Goal: Communication & Community: Participate in discussion

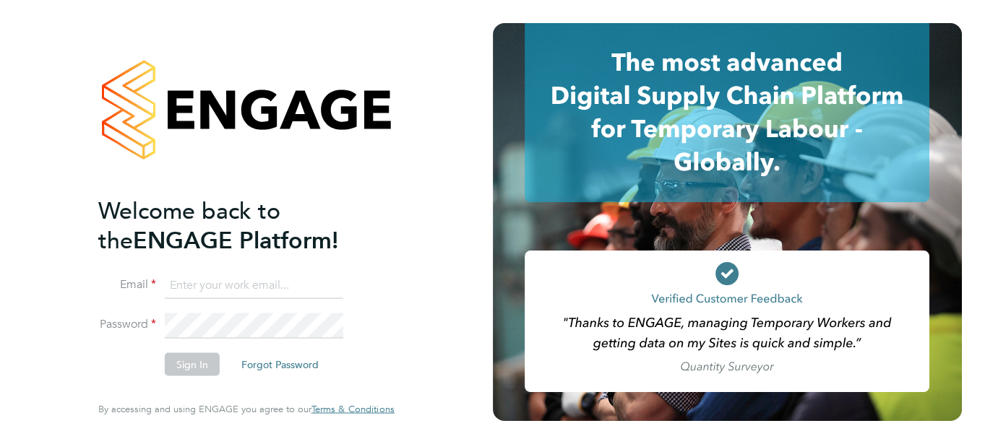
type input "[EMAIL_ADDRESS][DOMAIN_NAME]"
click at [194, 374] on button "Sign In" at bounding box center [192, 364] width 55 height 23
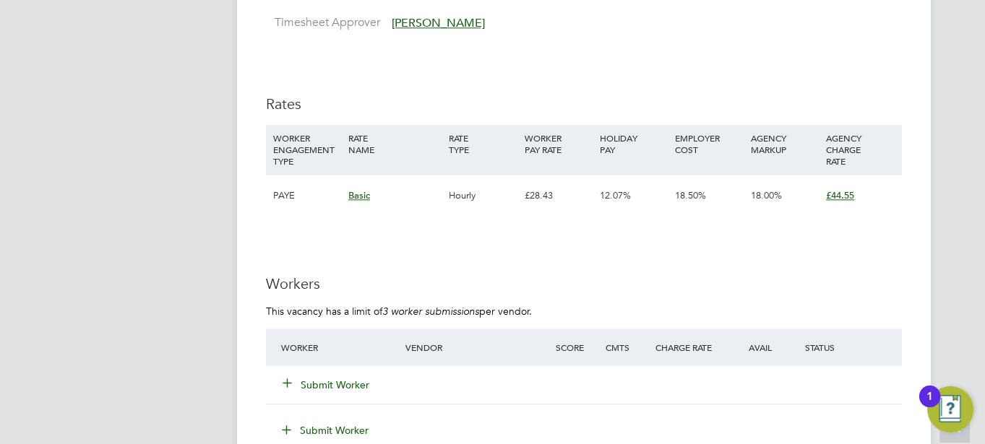
scroll to position [2190, 0]
drag, startPoint x: 559, startPoint y: 210, endPoint x: 523, endPoint y: 211, distance: 36.1
click at [523, 211] on div "£28.43" at bounding box center [557, 197] width 75 height 42
copy div "£28.43"
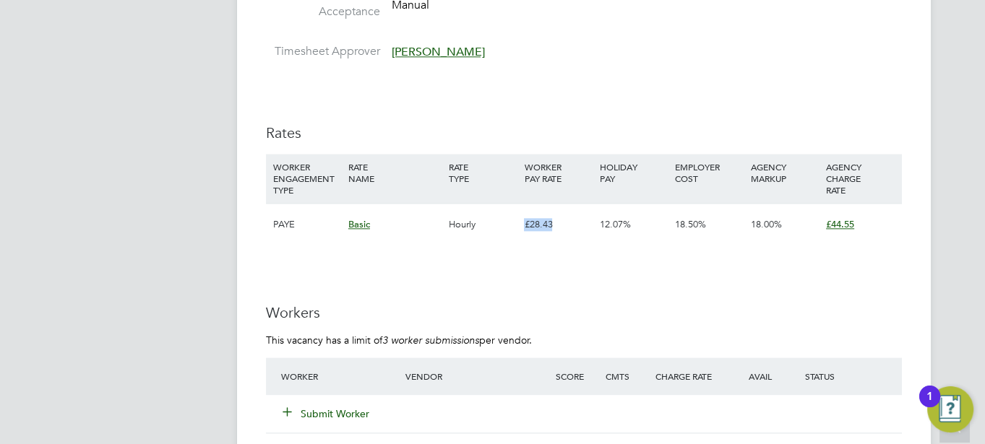
scroll to position [2161, 0]
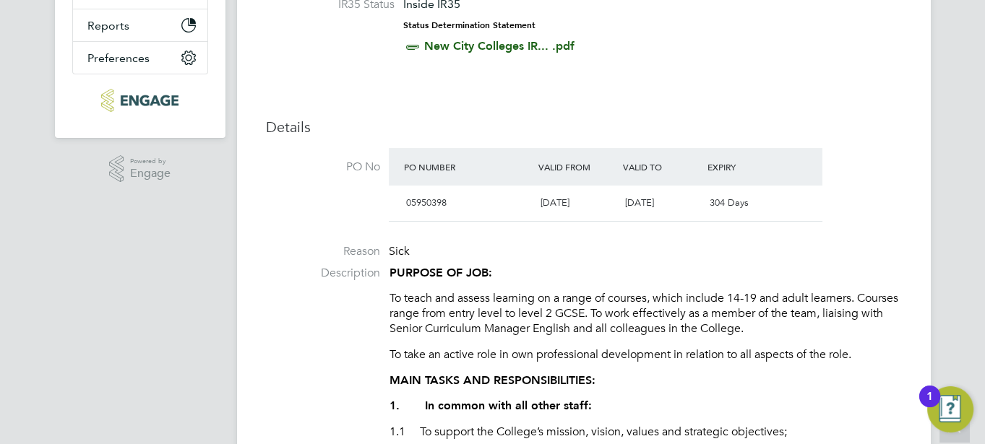
scroll to position [0, 0]
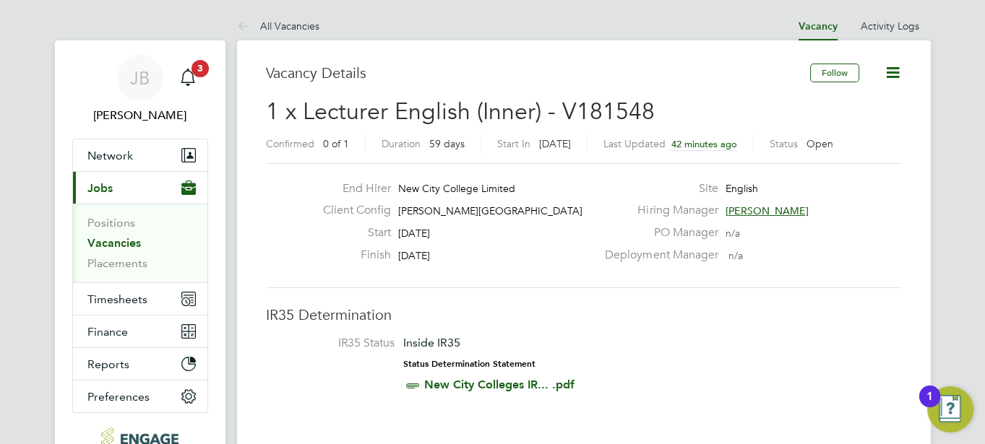
click at [643, 250] on label "Deployment Manager" at bounding box center [656, 255] width 121 height 15
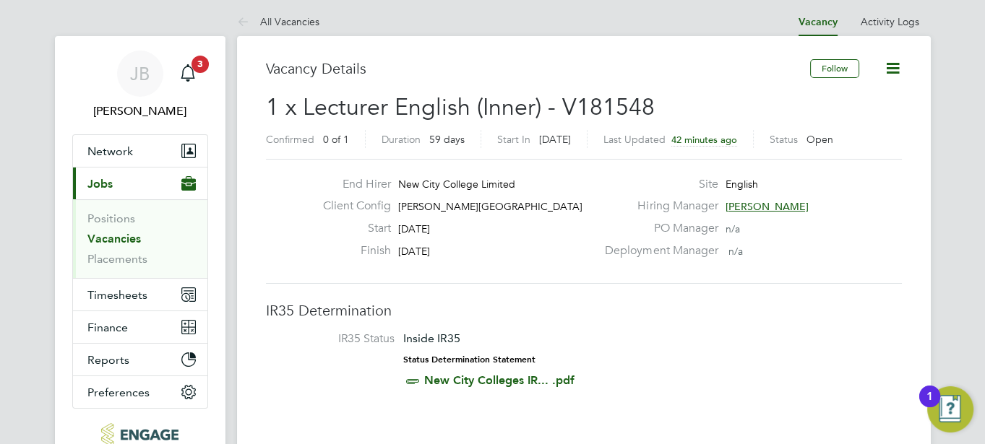
scroll to position [4, 0]
drag, startPoint x: 463, startPoint y: 250, endPoint x: 344, endPoint y: 252, distance: 119.3
click at [344, 252] on div "Finish 28 Nov 2025" at bounding box center [453, 255] width 285 height 22
click at [188, 82] on icon "Main navigation" at bounding box center [188, 81] width 4 height 2
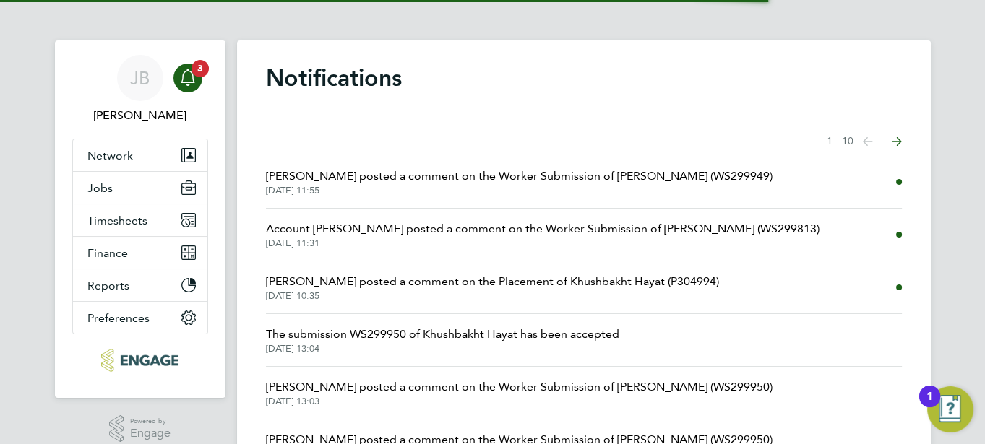
click at [407, 178] on span "Fiona Matthews posted a comment on the Worker Submission of Seun Okewole (WS299…" at bounding box center [519, 176] width 507 height 17
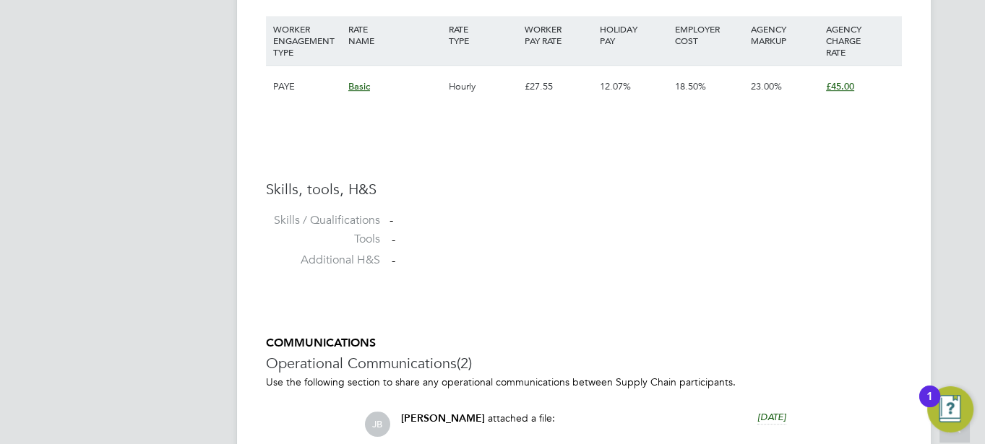
scroll to position [1432, 0]
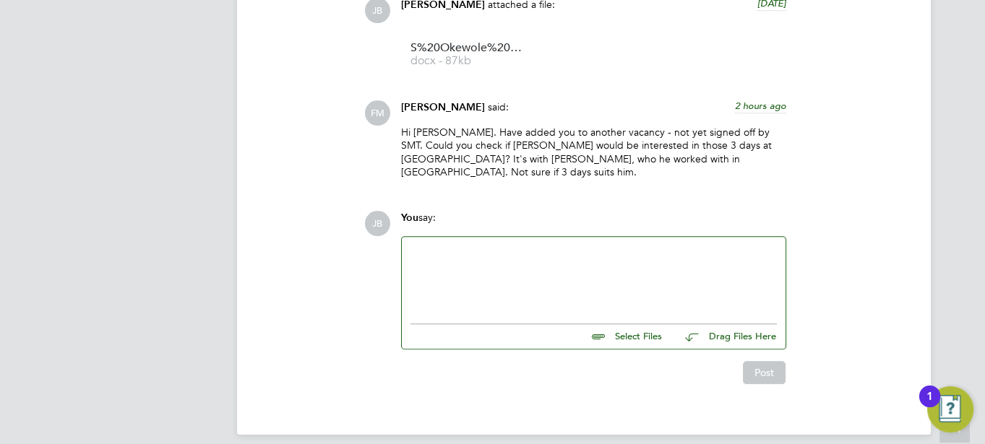
click at [459, 252] on div at bounding box center [593, 277] width 366 height 62
click at [760, 361] on button "Post" at bounding box center [764, 372] width 43 height 23
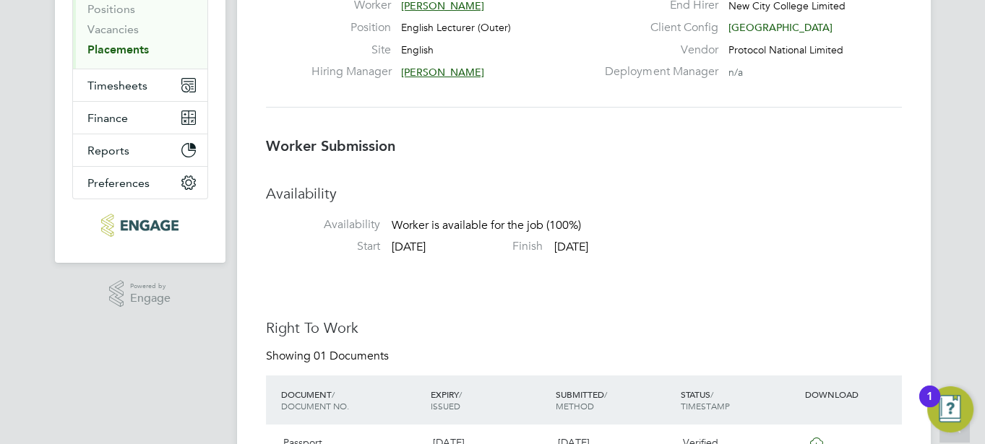
scroll to position [0, 0]
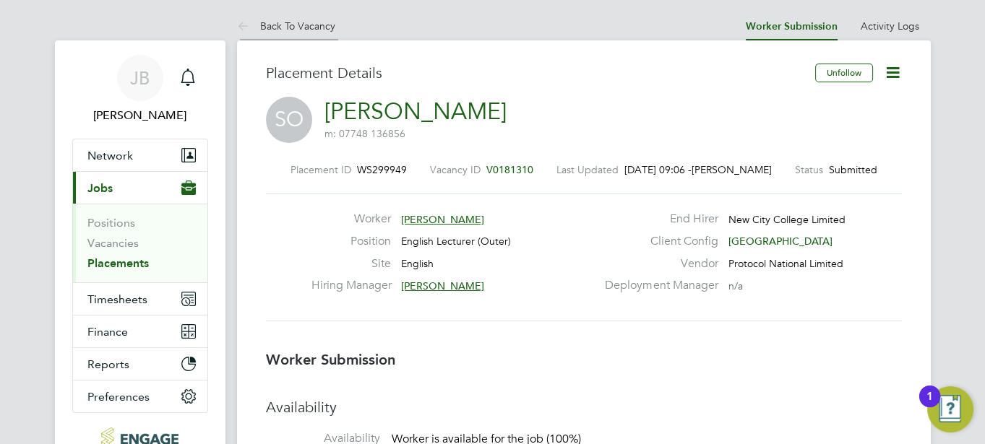
click at [237, 24] on icon at bounding box center [246, 27] width 18 height 18
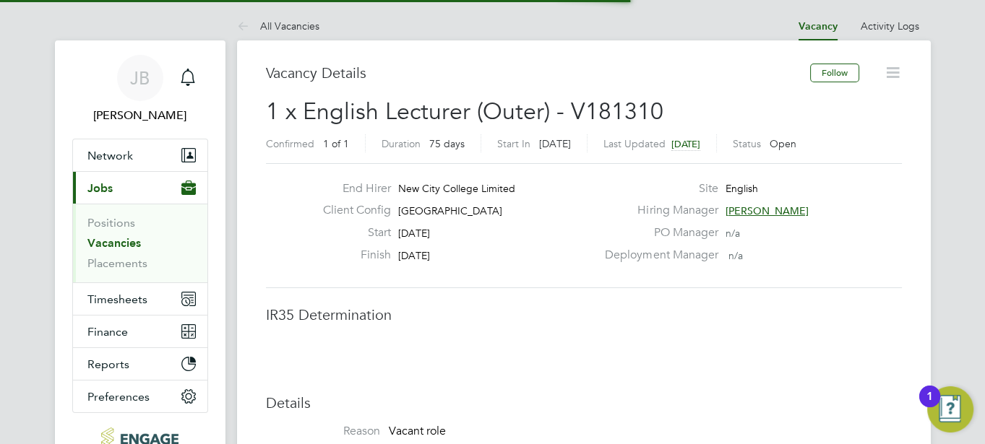
scroll to position [42, 101]
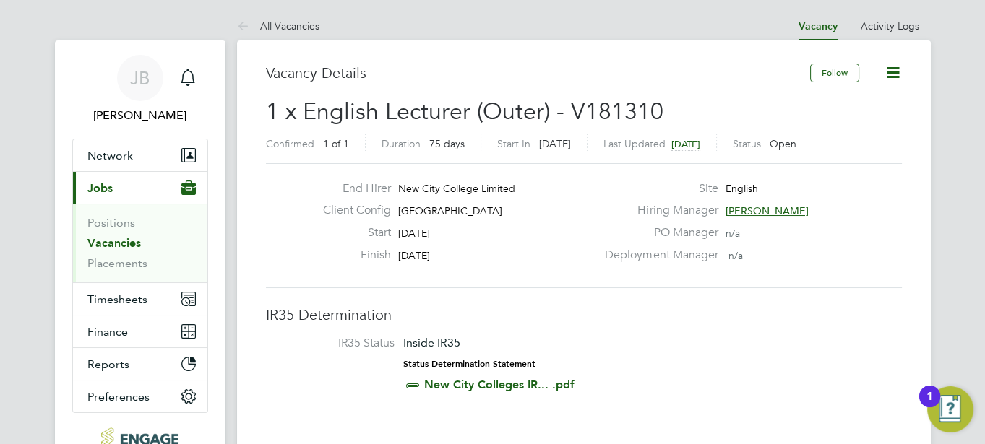
click at [99, 242] on link "Vacancies" at bounding box center [113, 243] width 53 height 14
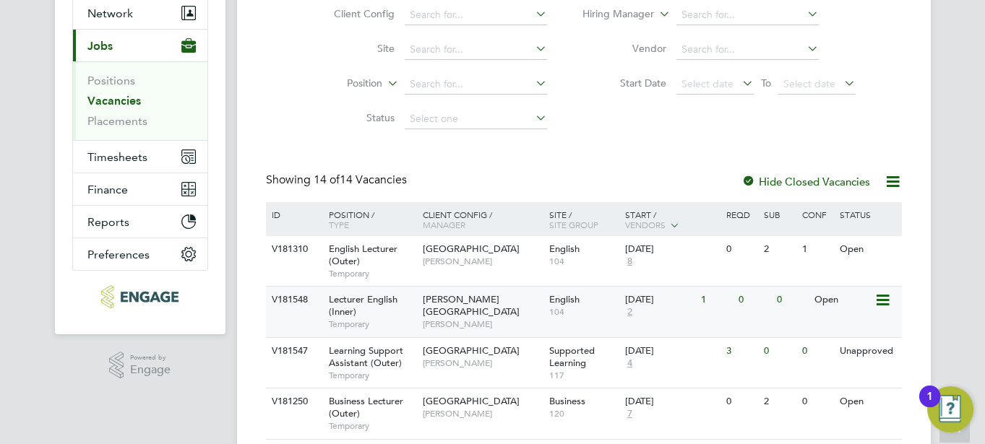
click at [477, 319] on span "Della-Marie McCartney" at bounding box center [482, 325] width 119 height 12
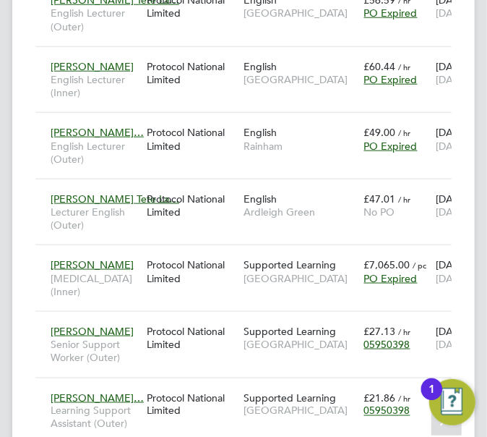
scroll to position [68, 97]
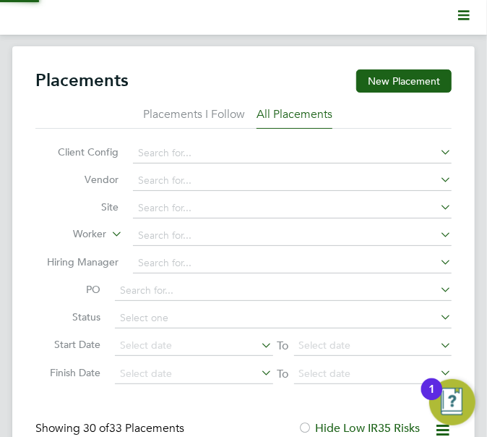
click at [137, 35] on div "Current page: Placements New Placement Placements I Follow All Placements Clien…" at bounding box center [243, 218] width 487 height 437
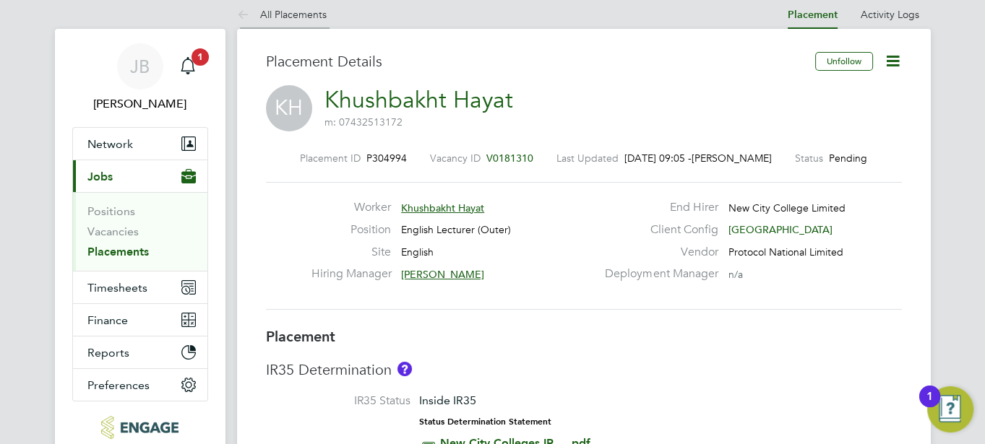
click at [260, 9] on link "All Placements" at bounding box center [282, 14] width 90 height 13
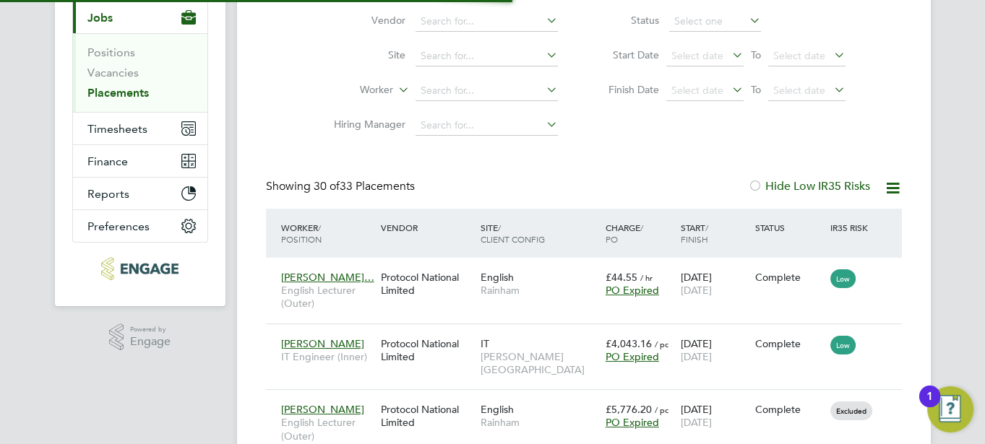
scroll to position [7, 7]
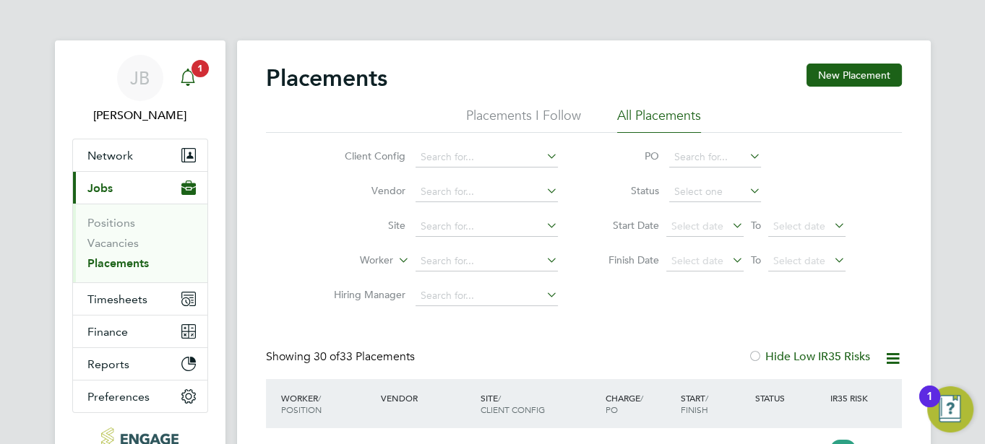
click at [184, 72] on icon "Main navigation" at bounding box center [187, 77] width 17 height 17
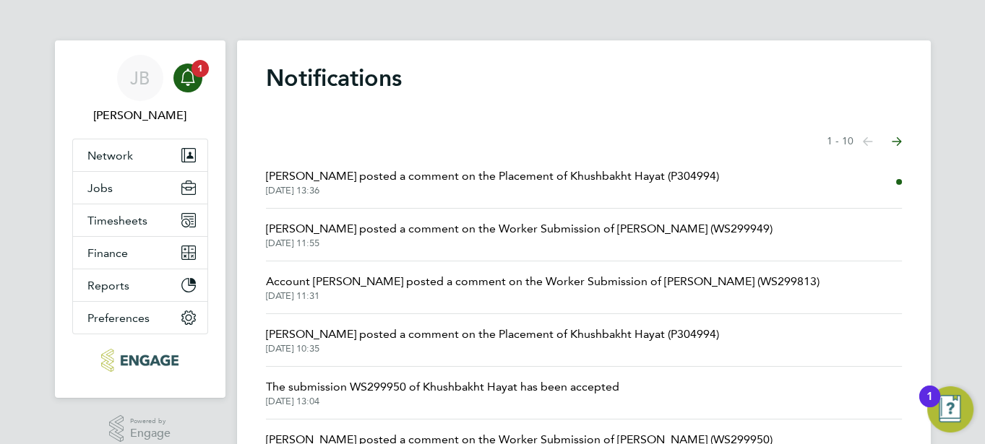
click at [410, 177] on span "Daria Gregory posted a comment on the Placement of Khushbakht Hayat (P304994)" at bounding box center [492, 176] width 453 height 17
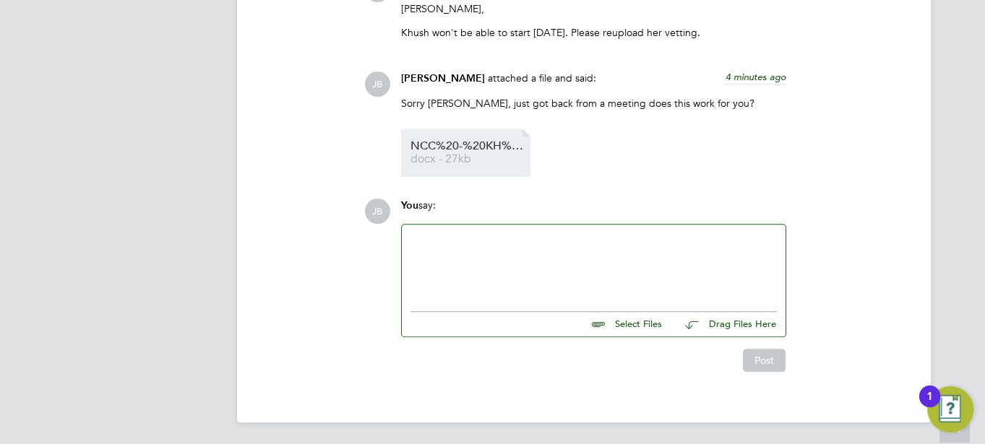
click at [473, 154] on span "docx - 27kb" at bounding box center [468, 159] width 116 height 11
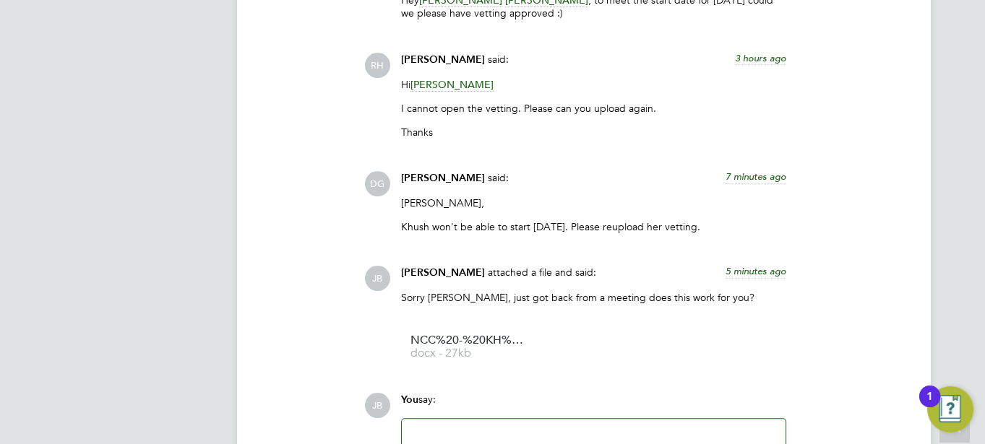
scroll to position [1311, 0]
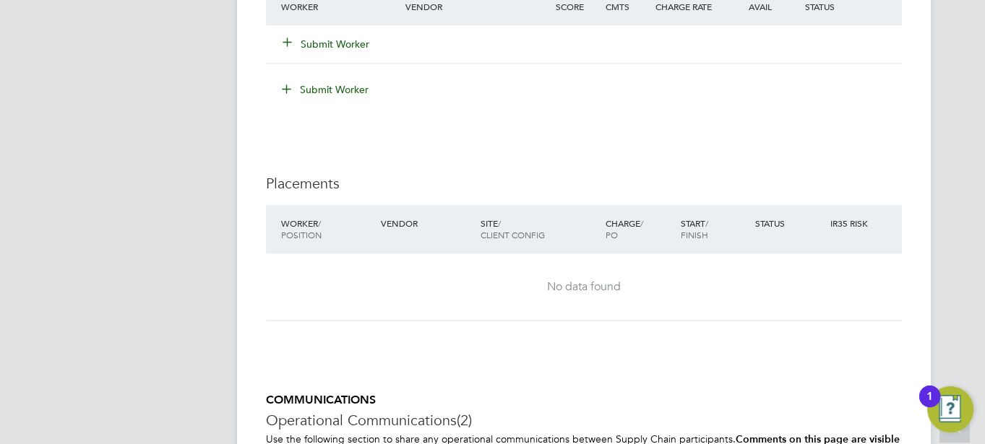
scroll to position [2952, 0]
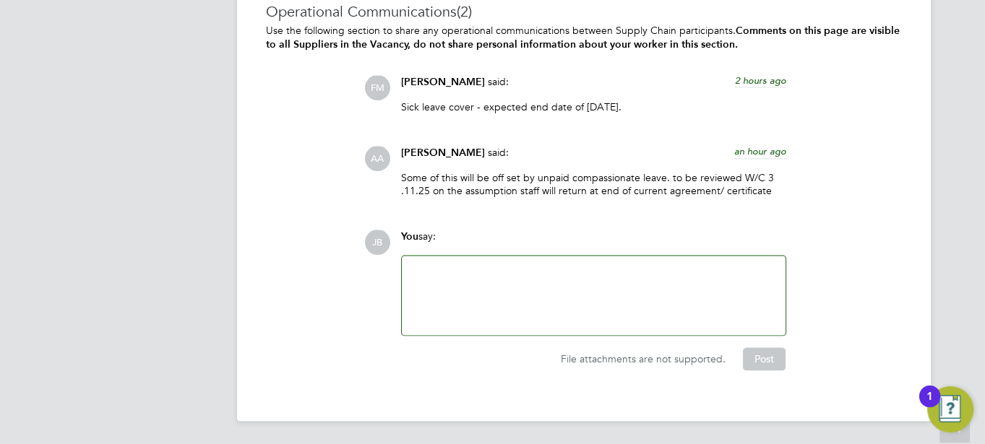
click at [495, 263] on div at bounding box center [594, 295] width 384 height 79
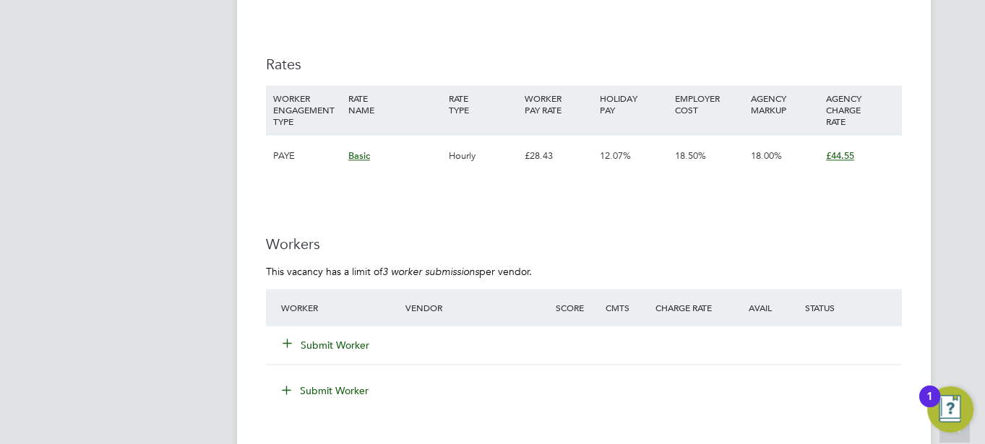
scroll to position [2227, 0]
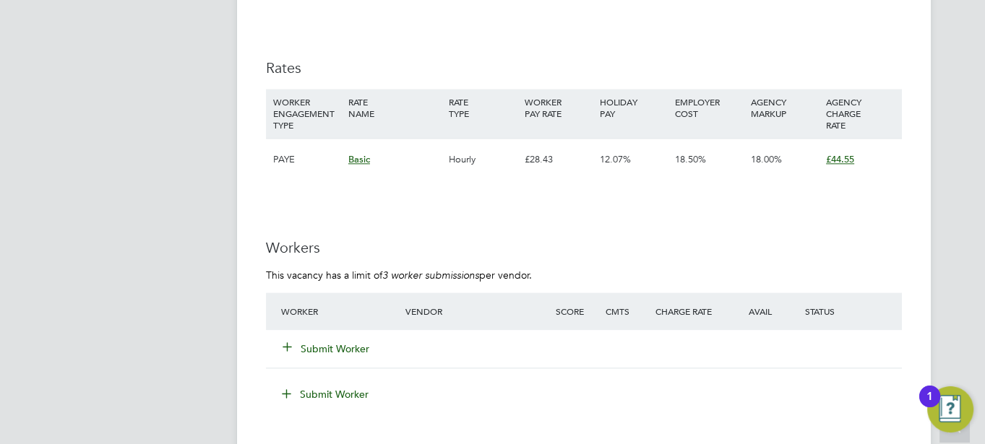
click at [309, 356] on button "Submit Worker" at bounding box center [326, 349] width 87 height 14
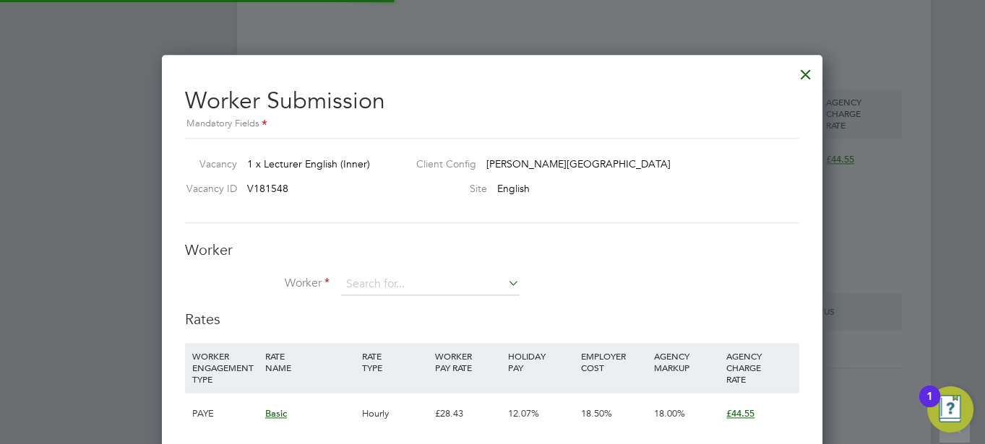
scroll to position [910, 661]
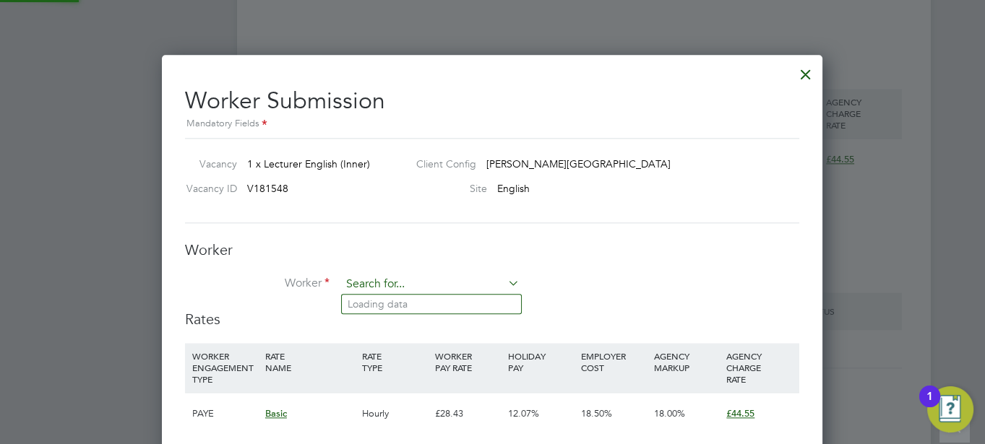
click at [372, 284] on input at bounding box center [430, 285] width 179 height 22
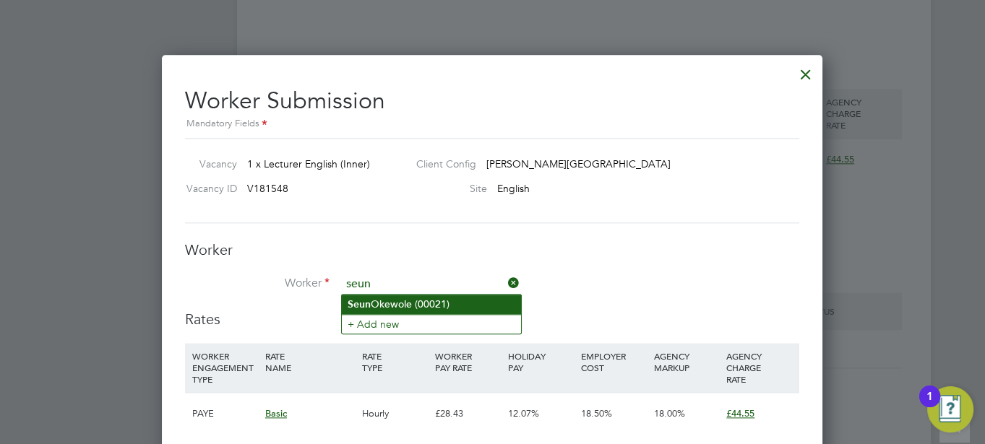
click at [377, 304] on li "Seun Okewole (00021)" at bounding box center [431, 305] width 179 height 20
type input "Seun Okewole (00021)"
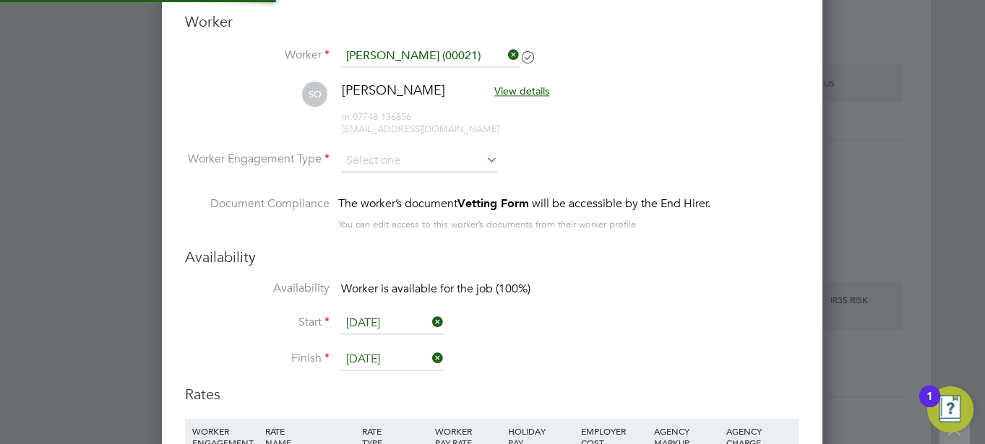
scroll to position [2495, 0]
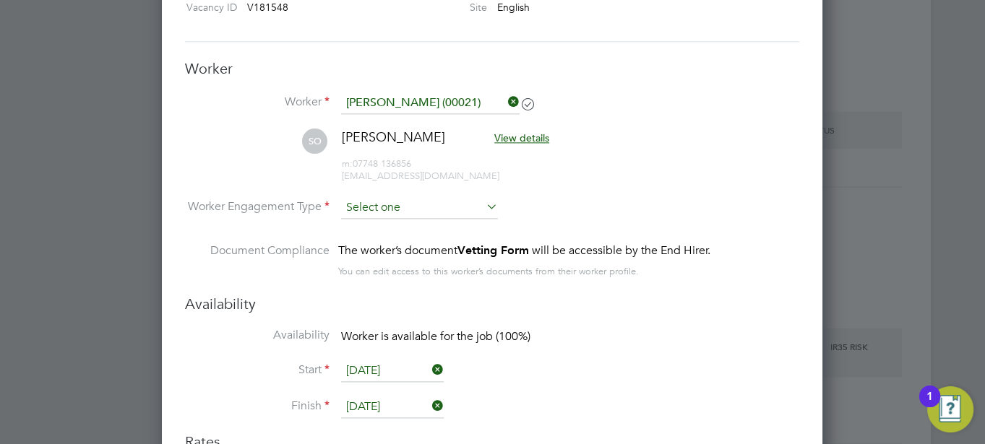
click at [384, 203] on input at bounding box center [419, 208] width 157 height 22
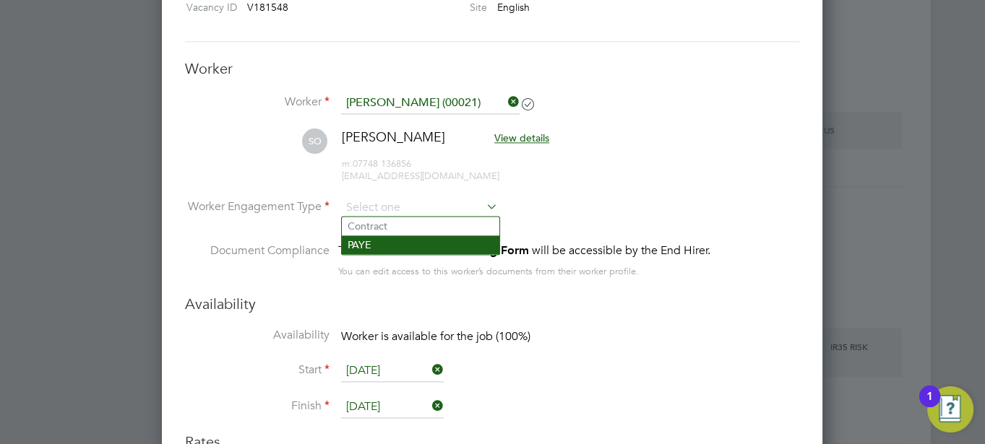
click at [377, 250] on li "PAYE" at bounding box center [421, 245] width 158 height 19
type input "PAYE"
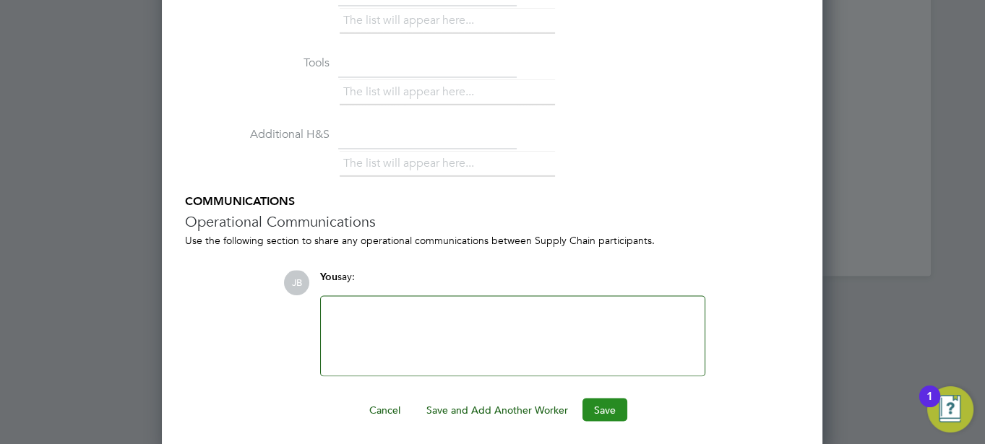
click at [603, 402] on button "Save" at bounding box center [604, 409] width 45 height 23
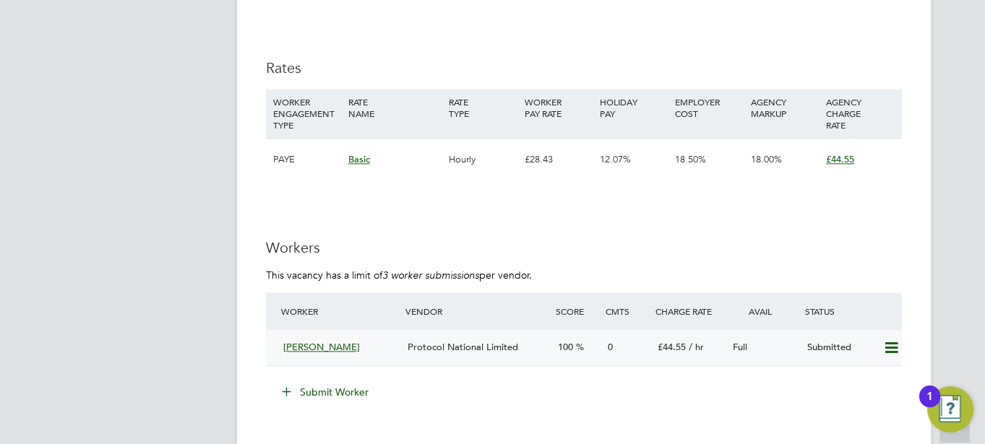
drag, startPoint x: 351, startPoint y: 362, endPoint x: 293, endPoint y: 362, distance: 57.1
click at [293, 360] on div "Seun Okewole" at bounding box center [340, 348] width 125 height 24
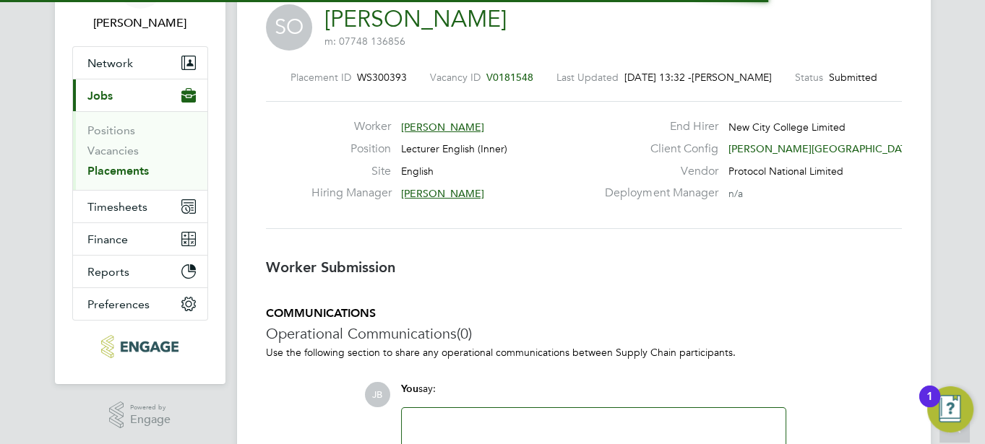
scroll to position [7, 7]
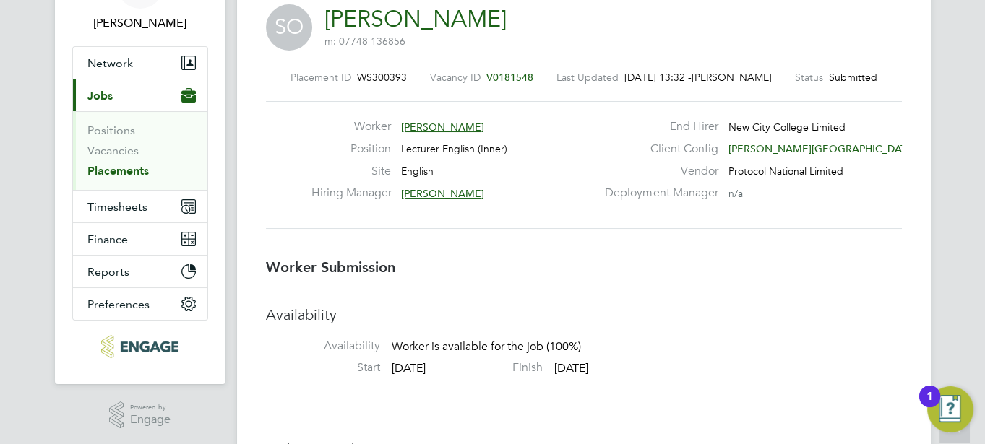
drag, startPoint x: 463, startPoint y: 26, endPoint x: 311, endPoint y: 62, distance: 156.0
click at [311, 62] on div "Placement ID WS300393 Vacancy ID V0181548 Last Updated 30 Sep 2025, 13:32 - Jos…" at bounding box center [584, 150] width 636 height 194
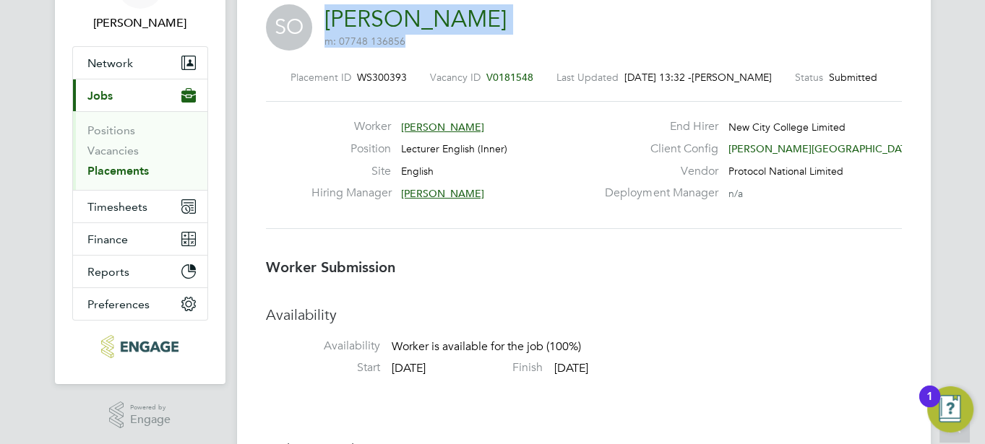
drag, startPoint x: 510, startPoint y: 28, endPoint x: 320, endPoint y: 28, distance: 190.1
click at [320, 28] on div "SO Seun Okewole m: 07748 136856" at bounding box center [584, 28] width 636 height 49
copy h2 "Seun Okewole m: 07748 136856"
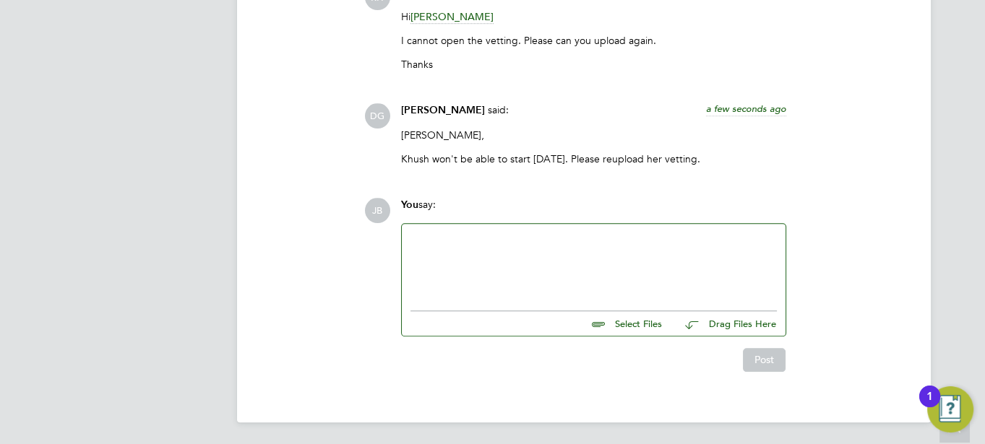
click at [486, 268] on div at bounding box center [593, 264] width 366 height 62
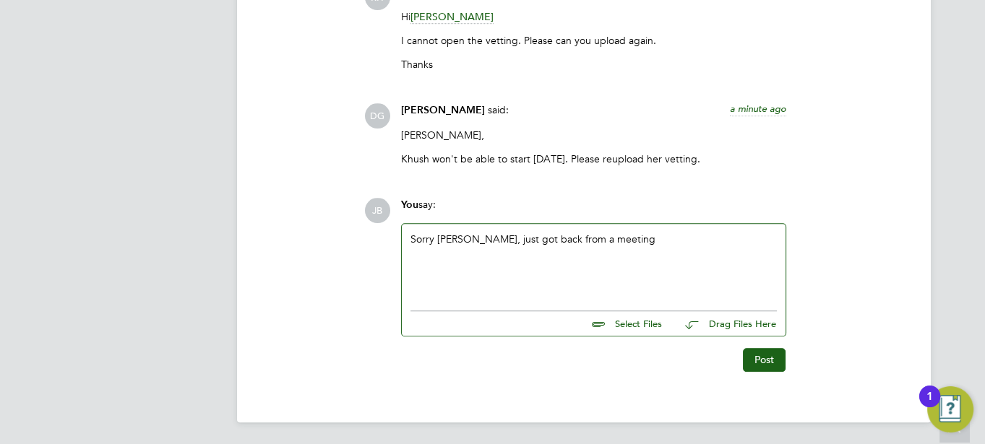
click at [270, 136] on div "COMMUNICATIONS Operational Communications (3) Use the following section to shar…" at bounding box center [584, 97] width 636 height 547
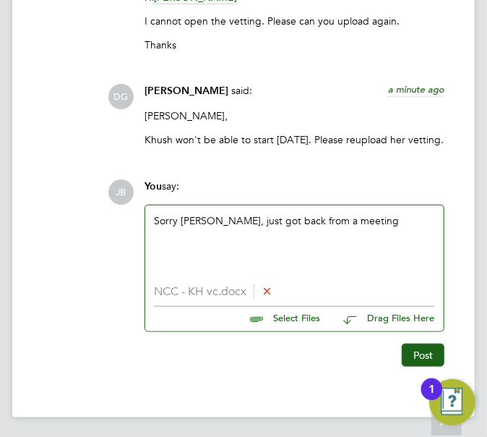
click at [355, 205] on div "You say:" at bounding box center [295, 191] width 300 height 25
click at [352, 236] on div "Sorry [PERSON_NAME], just got back from a meeting" at bounding box center [294, 245] width 281 height 62
click at [423, 361] on button "Post" at bounding box center [423, 354] width 43 height 23
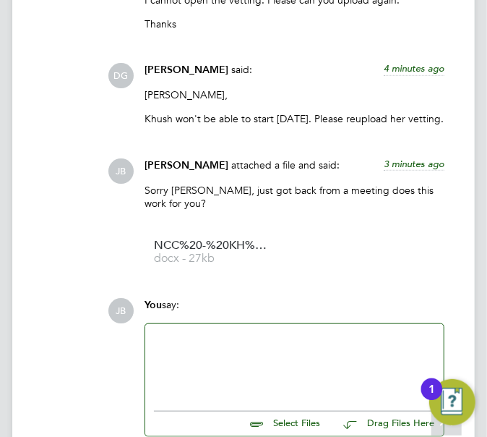
scroll to position [1973, 0]
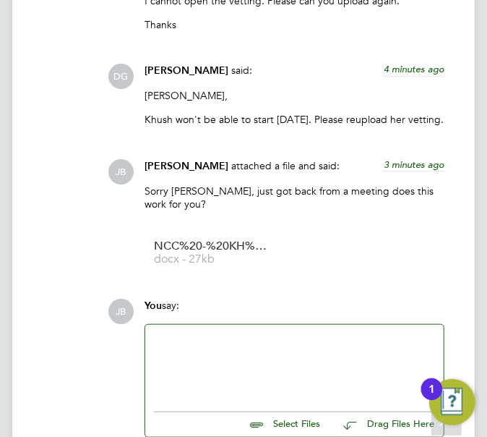
click at [51, 184] on div "COMMUNICATIONS Operational Communications (4) Use the following section to shar…" at bounding box center [243, 122] width 416 height 700
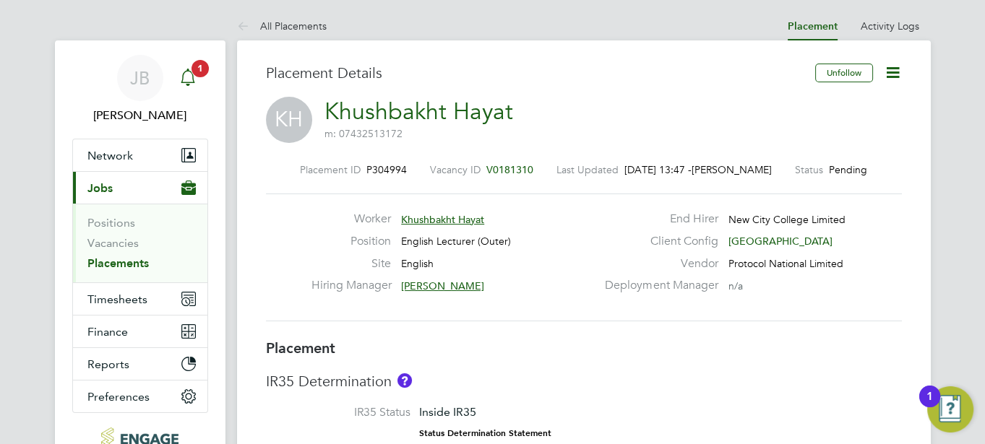
click at [192, 73] on app-badge "1" at bounding box center [200, 68] width 17 height 14
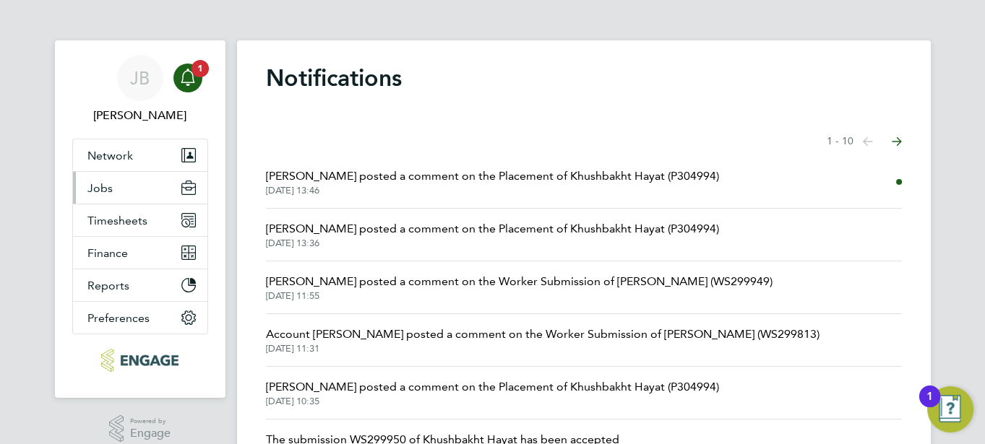
click at [108, 190] on span "Jobs" at bounding box center [99, 188] width 25 height 14
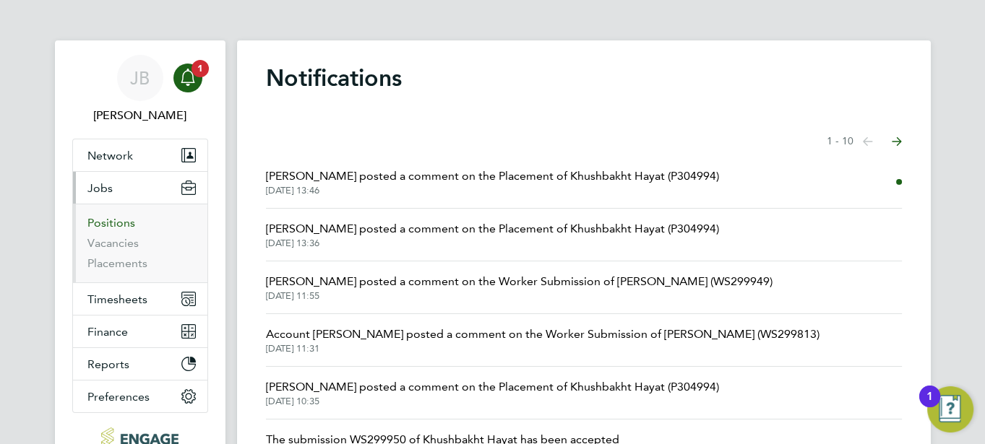
click at [105, 220] on link "Positions" at bounding box center [111, 223] width 48 height 14
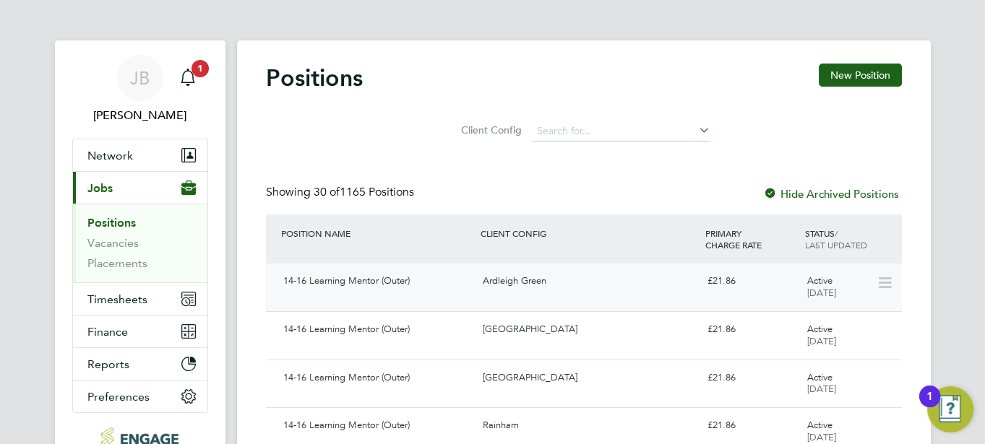
scroll to position [49, 0]
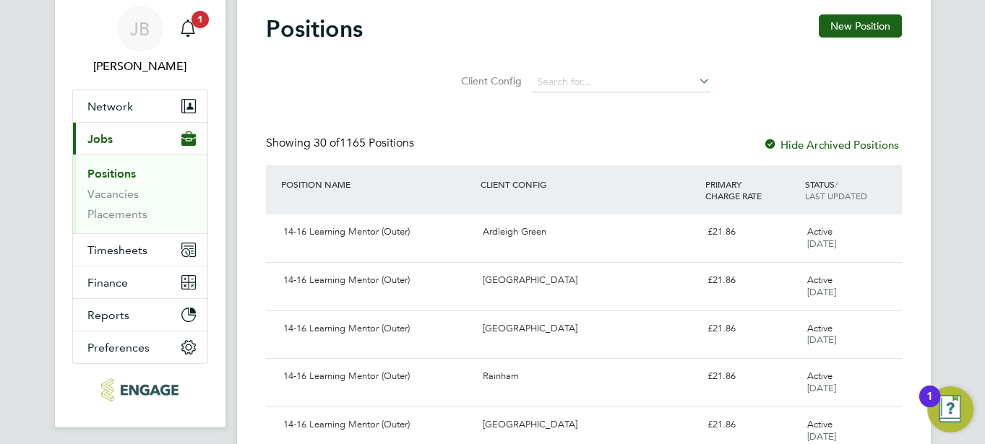
click at [108, 202] on li "Vacancies" at bounding box center [141, 197] width 108 height 20
click at [101, 191] on link "Vacancies" at bounding box center [112, 194] width 51 height 14
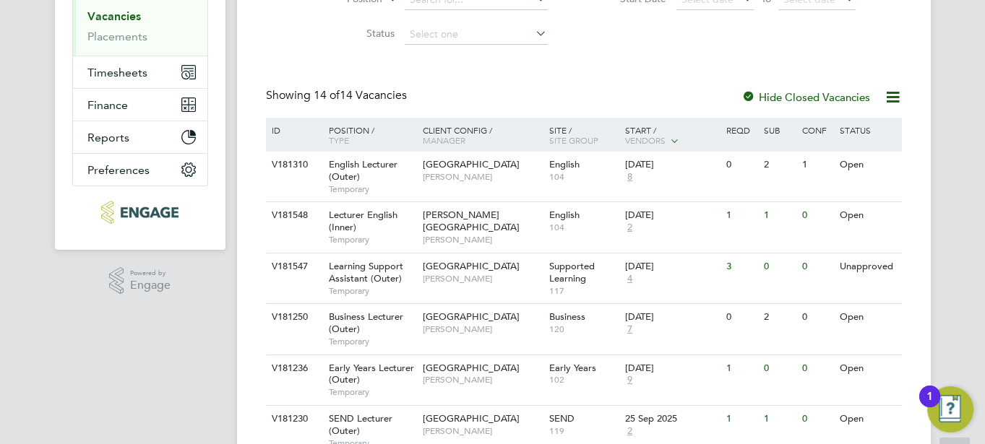
scroll to position [231, 0]
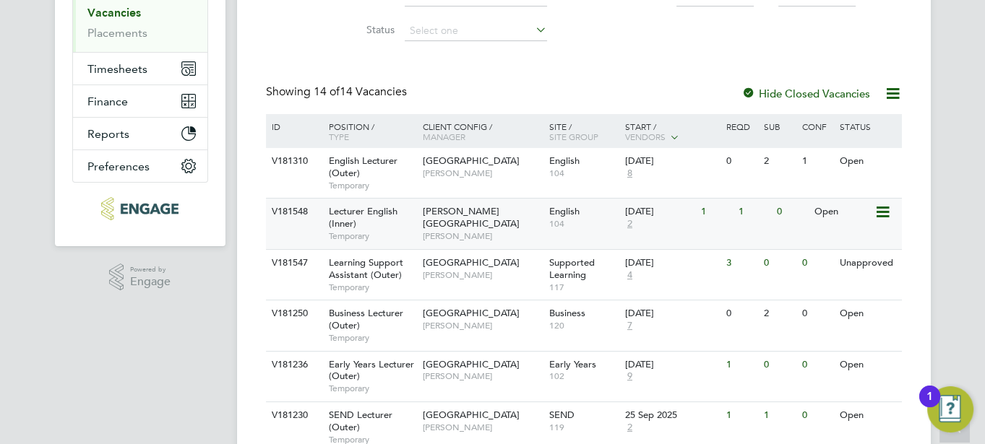
drag, startPoint x: 629, startPoint y: 223, endPoint x: 621, endPoint y: 223, distance: 8.7
click at [621, 223] on div "V181548 Lecturer English (Inner) Temporary Hackney Campus Della-Marie McCartney…" at bounding box center [584, 223] width 636 height 51
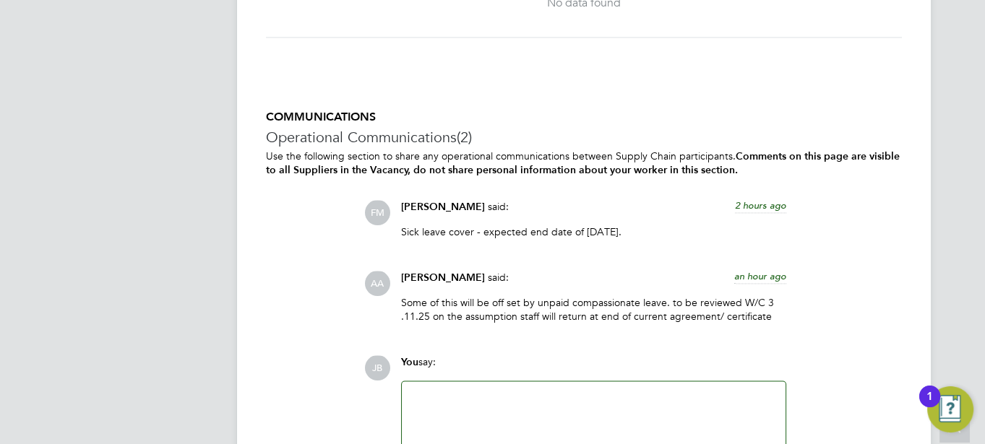
scroll to position [2813, 0]
drag, startPoint x: 576, startPoint y: 251, endPoint x: 500, endPoint y: 266, distance: 77.2
click at [500, 266] on div "FM Fiona Matthews said: 2 hours ago Sick leave cover - expected end date of Nov…" at bounding box center [633, 267] width 538 height 134
click at [315, 320] on div "COMMUNICATIONS Operational Communications (2) Use the following section to shar…" at bounding box center [584, 303] width 636 height 387
click at [453, 415] on div at bounding box center [593, 421] width 366 height 62
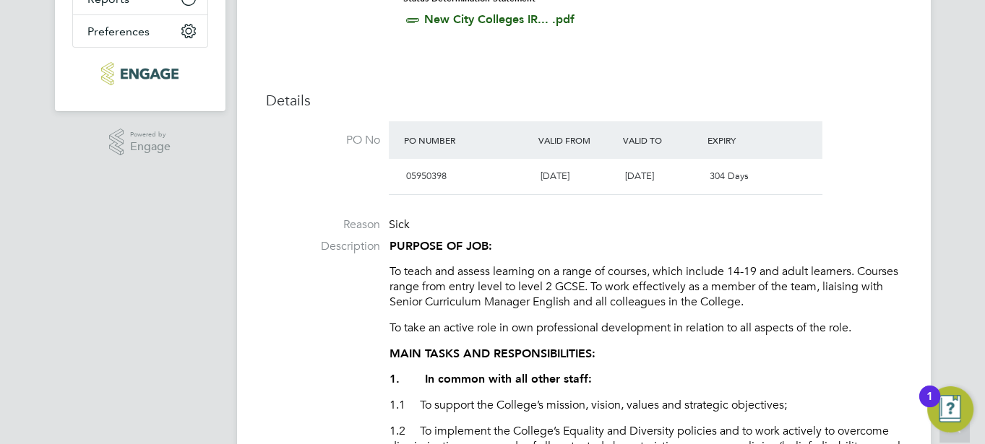
scroll to position [0, 0]
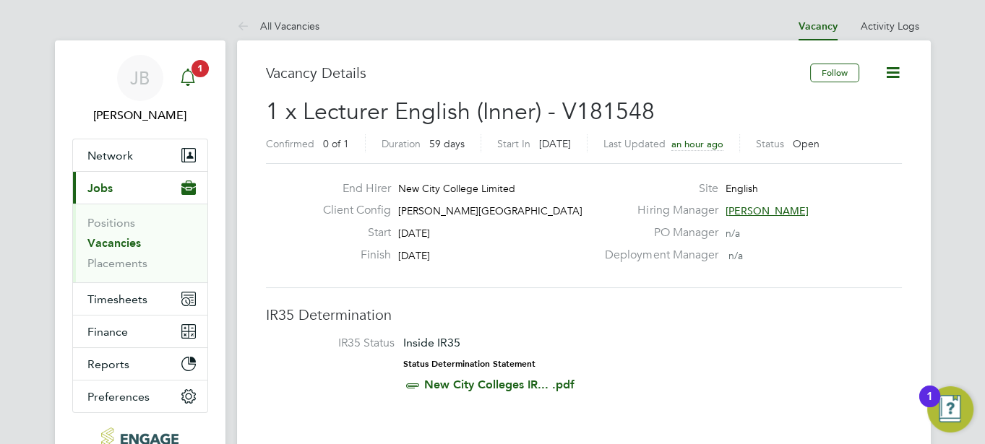
click at [187, 73] on icon "Main navigation" at bounding box center [187, 77] width 17 height 17
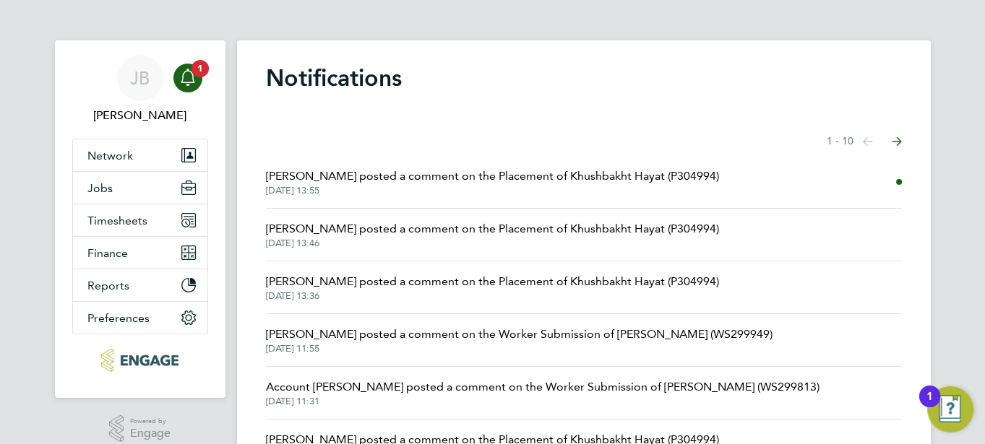
click at [377, 182] on span "[PERSON_NAME] posted a comment on the Placement of Khushbakht Hayat (P304994)" at bounding box center [492, 176] width 453 height 17
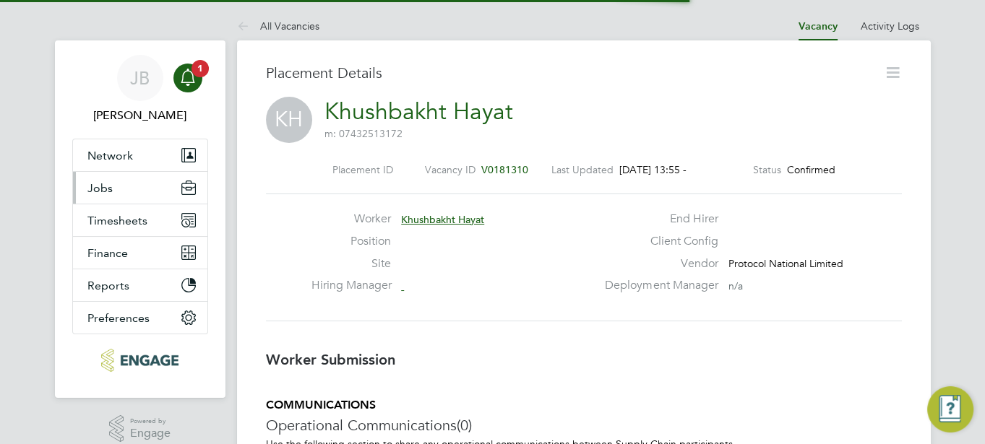
scroll to position [22, 285]
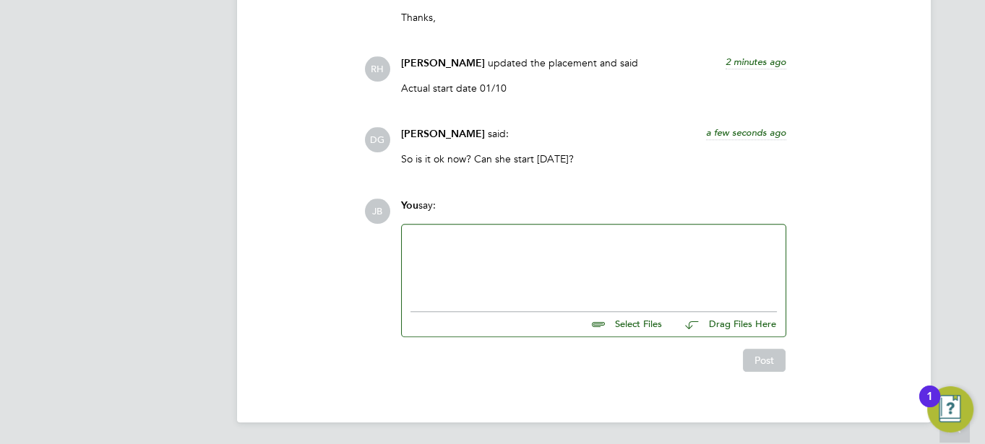
click at [848, 175] on div "DG Daria Gregory said: a few seconds ago So is it ok now? Can she start tomorro…" at bounding box center [633, 151] width 538 height 49
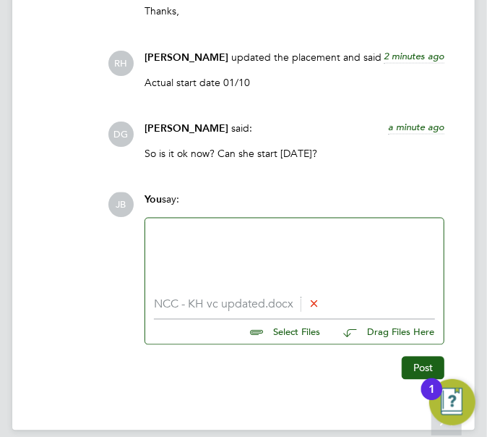
click at [401, 294] on div at bounding box center [294, 257] width 298 height 79
click at [211, 248] on div at bounding box center [294, 258] width 281 height 62
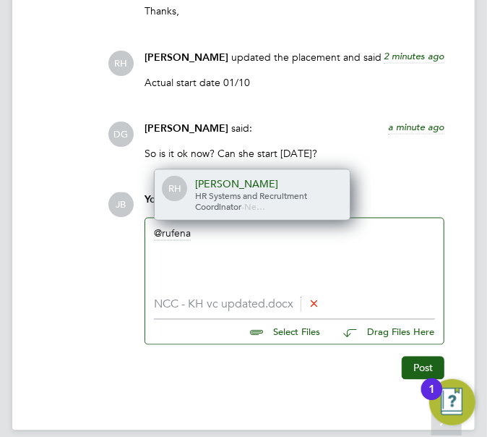
click at [265, 182] on div "[PERSON_NAME]" at bounding box center [267, 183] width 145 height 13
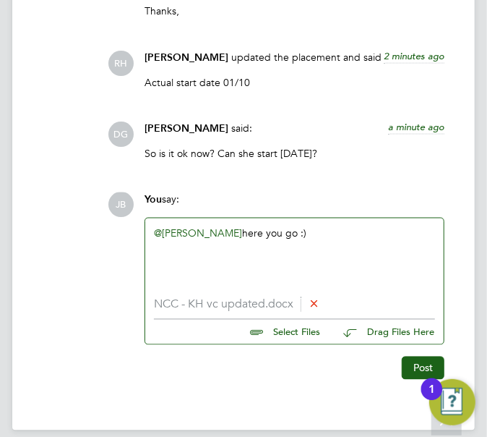
click at [416, 351] on div "Post" at bounding box center [294, 362] width 315 height 35
click at [417, 365] on button "Post" at bounding box center [423, 367] width 43 height 23
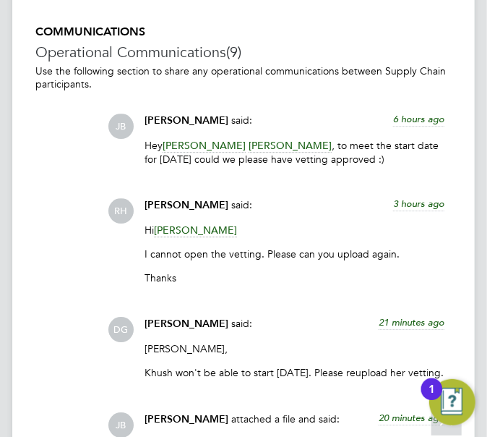
scroll to position [2149, 0]
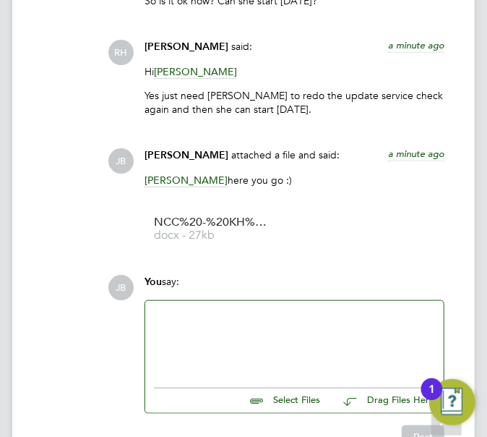
click at [195, 315] on div at bounding box center [294, 340] width 281 height 62
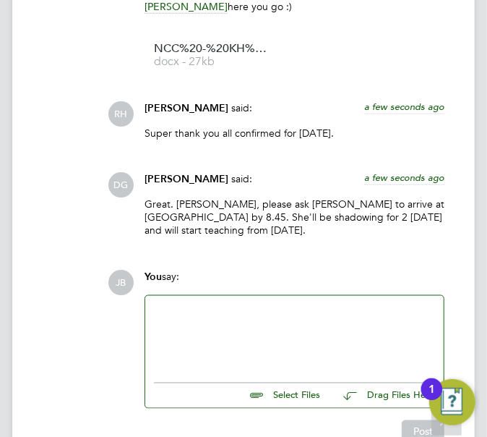
scroll to position [2317, 0]
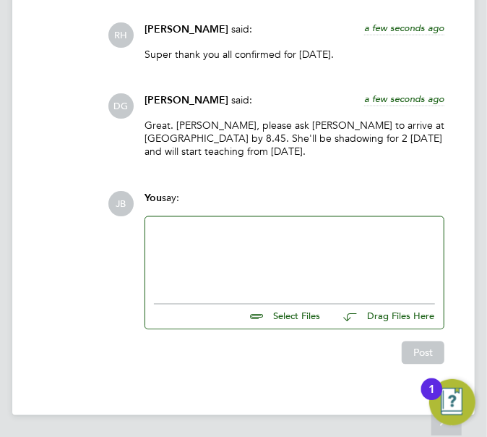
click at [179, 253] on div at bounding box center [294, 256] width 281 height 62
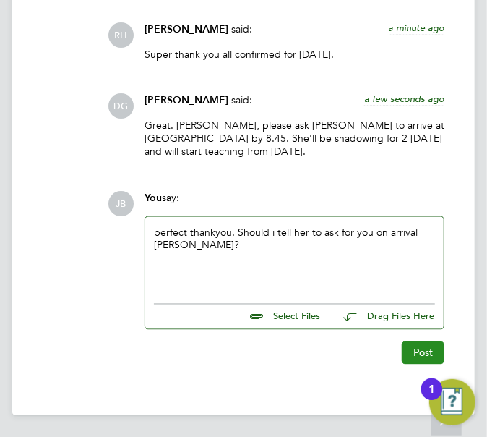
click at [434, 353] on button "Post" at bounding box center [423, 352] width 43 height 23
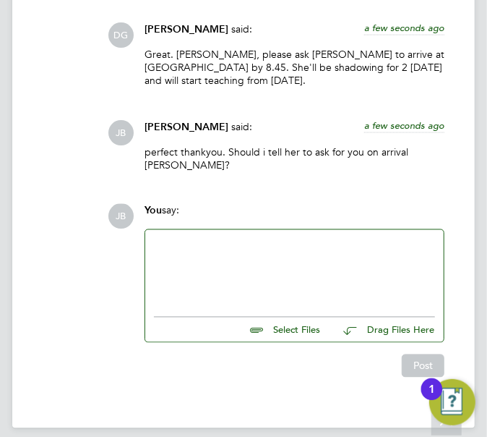
click at [196, 245] on div at bounding box center [294, 269] width 281 height 62
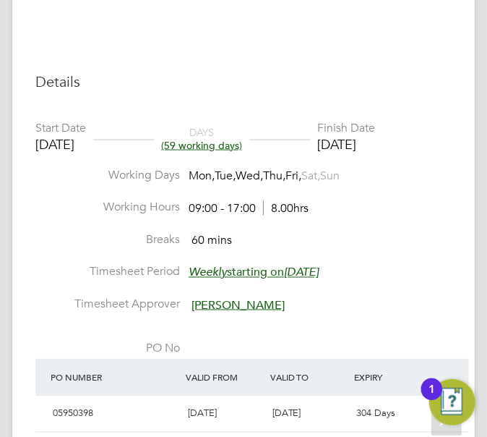
scroll to position [595, 0]
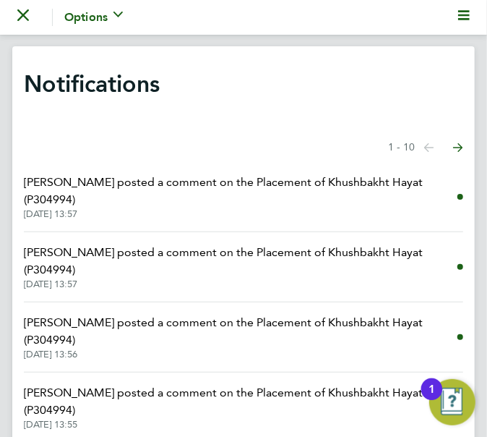
click at [163, 202] on span "[PERSON_NAME] posted a comment on the Placement of Khushbakht Hayat (P304994)" at bounding box center [241, 190] width 434 height 35
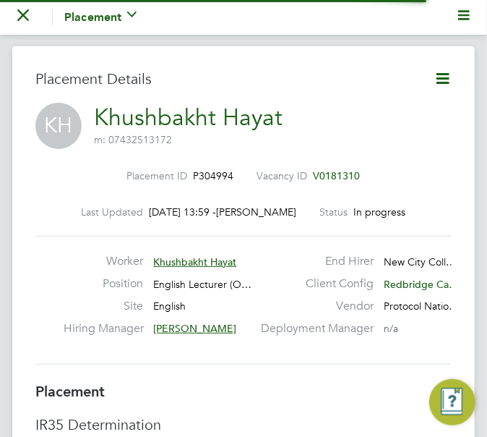
scroll to position [22, 189]
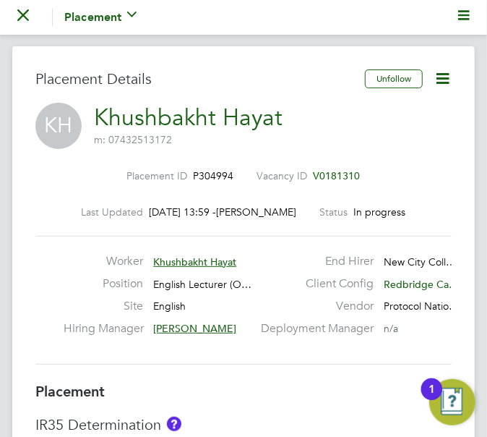
click at [18, 17] on icon "Main navigation" at bounding box center [23, 15] width 12 height 12
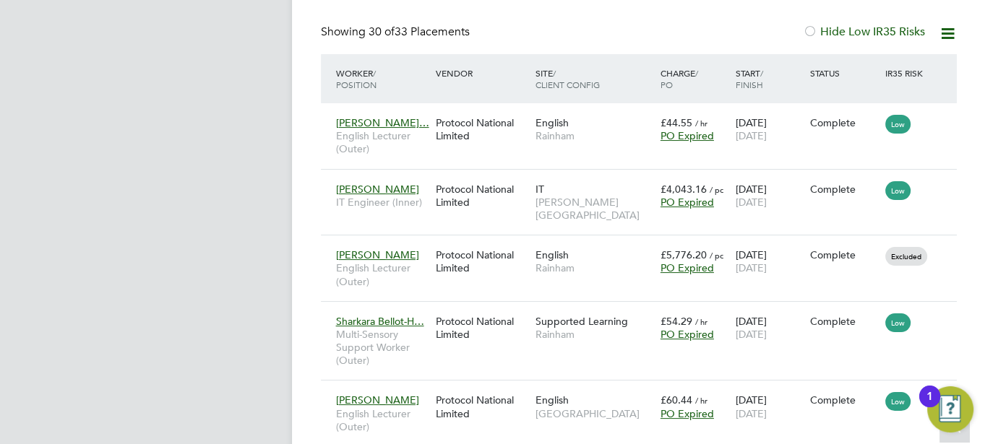
scroll to position [324, 207]
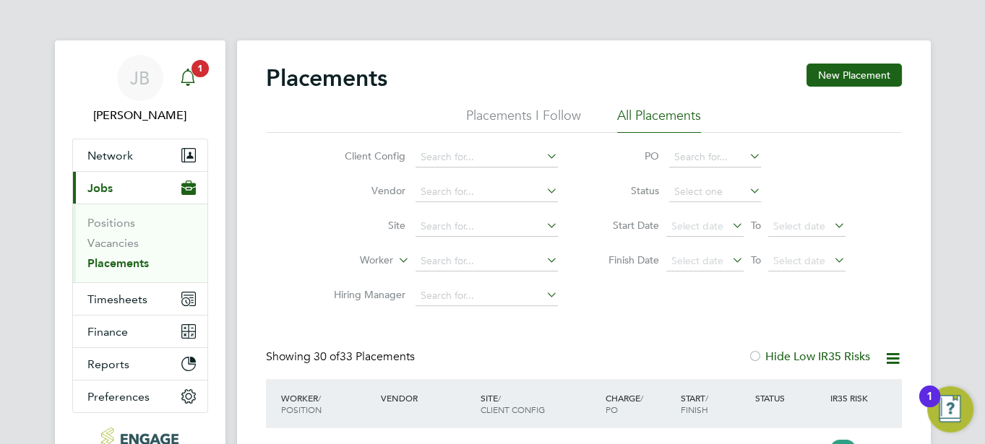
click at [189, 77] on icon "Main navigation" at bounding box center [187, 77] width 17 height 17
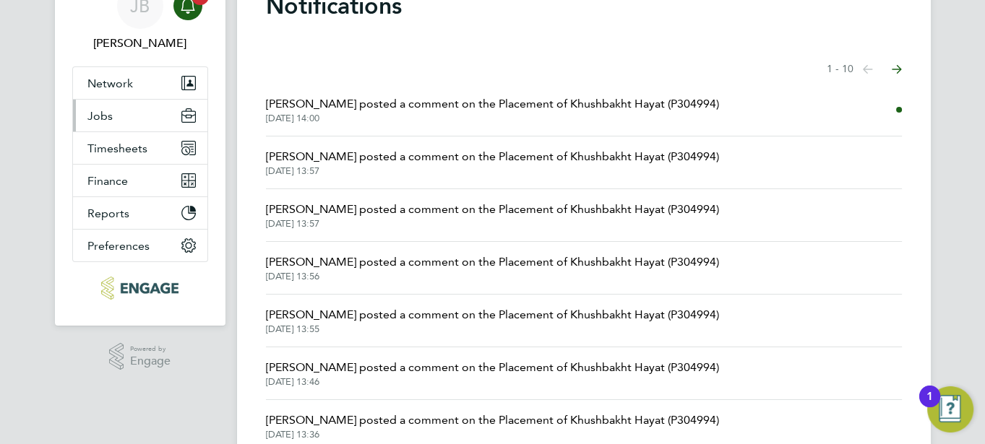
click at [99, 113] on span "Jobs" at bounding box center [99, 116] width 25 height 14
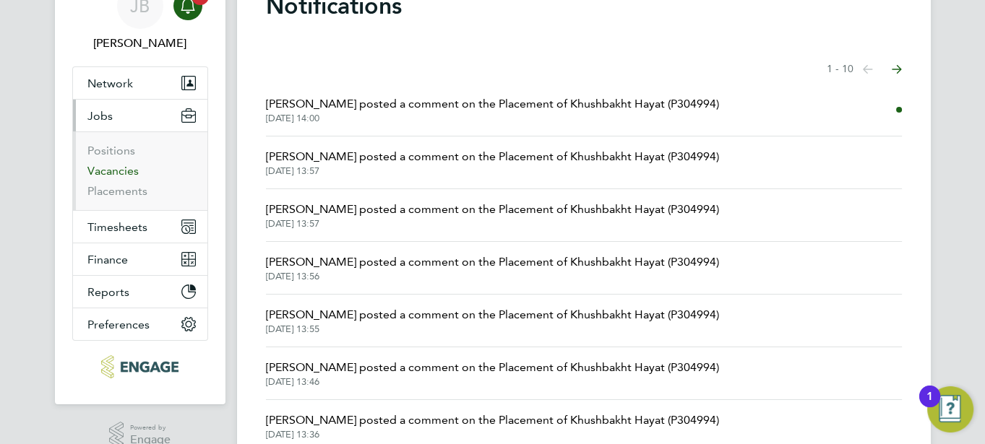
click at [112, 171] on link "Vacancies" at bounding box center [112, 171] width 51 height 14
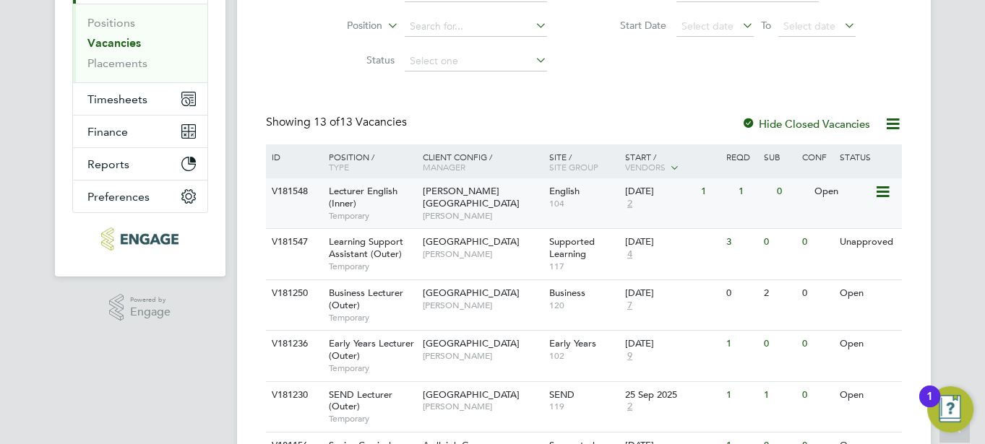
click at [437, 186] on span "[PERSON_NAME][GEOGRAPHIC_DATA]" at bounding box center [471, 197] width 97 height 25
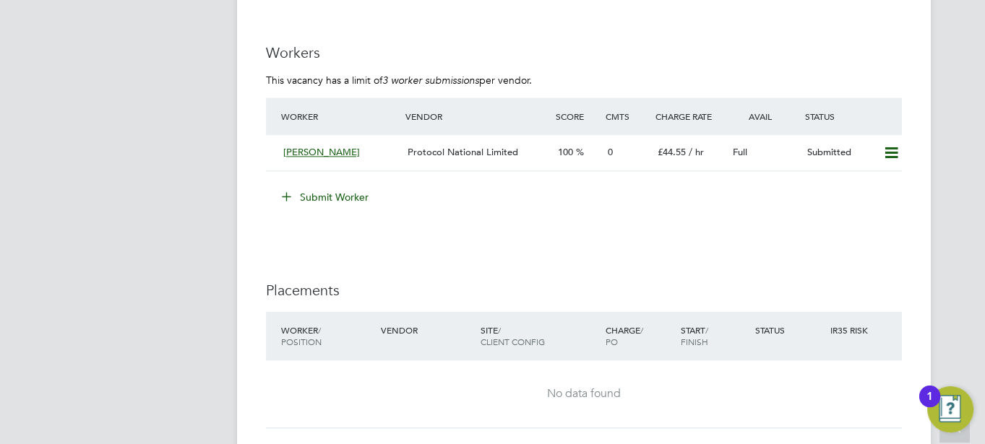
scroll to position [2422, 0]
click at [465, 158] on span "Protocol National Limited" at bounding box center [463, 151] width 111 height 12
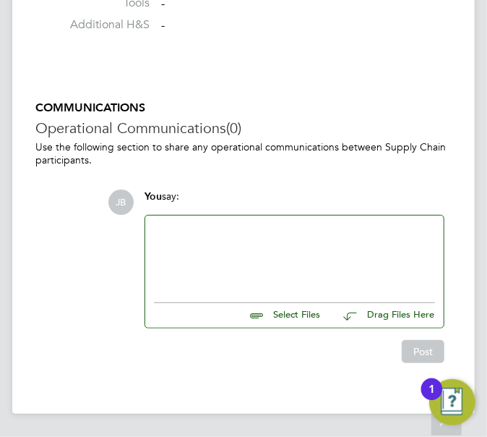
scroll to position [1773, 0]
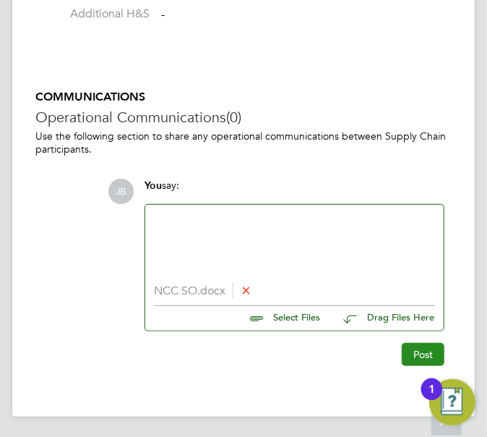
click at [429, 361] on button "Post" at bounding box center [423, 354] width 43 height 23
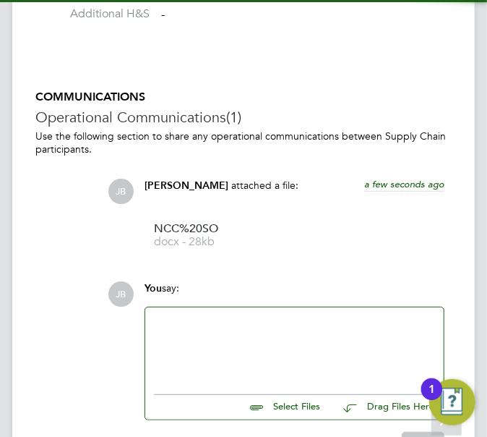
click at [200, 363] on div at bounding box center [294, 347] width 281 height 62
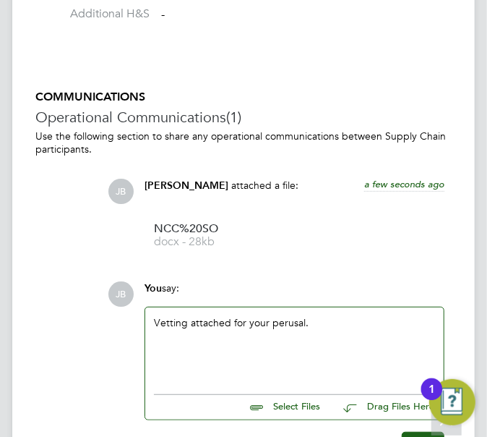
click at [390, 284] on div "COMMUNICATIONS Operational Communications (1) Use the following section to shar…" at bounding box center [243, 272] width 416 height 365
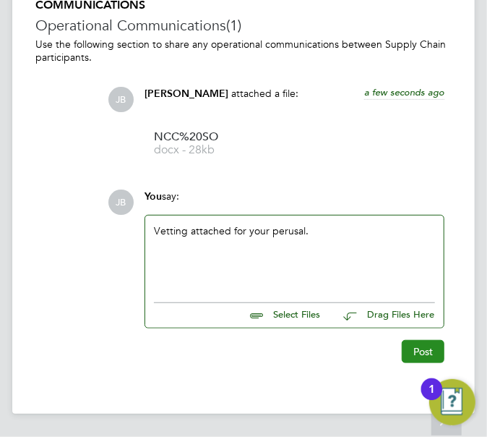
click at [413, 353] on button "Post" at bounding box center [423, 351] width 43 height 23
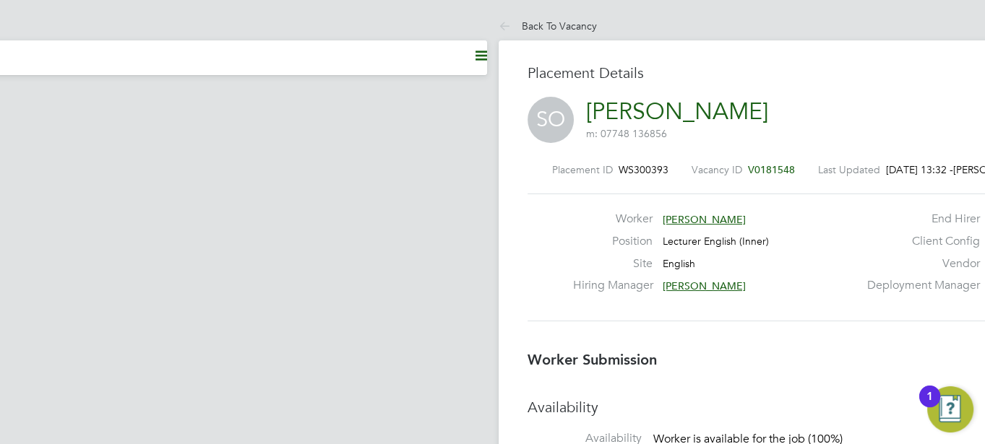
scroll to position [22, 285]
click at [499, 26] on icon at bounding box center [508, 27] width 18 height 18
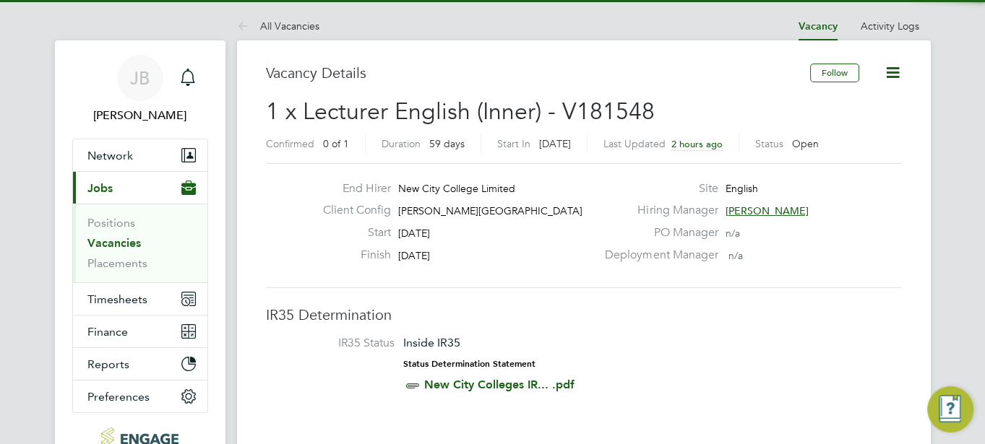
scroll to position [7, 7]
